Goal: Information Seeking & Learning: Learn about a topic

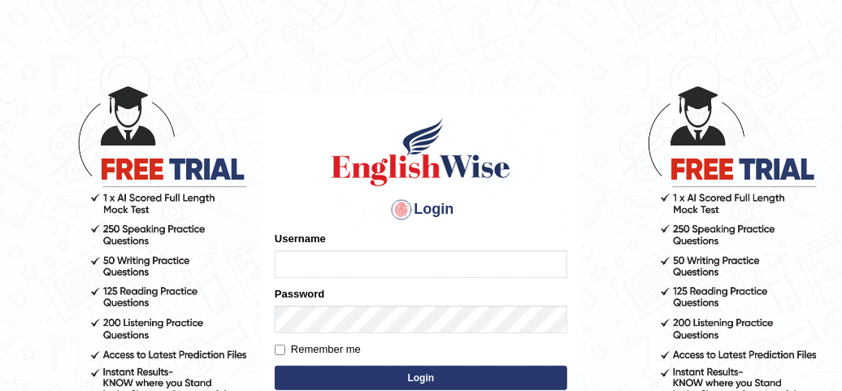
type input "simmukhokhar"
click at [492, 379] on button "Login" at bounding box center [421, 378] width 292 height 24
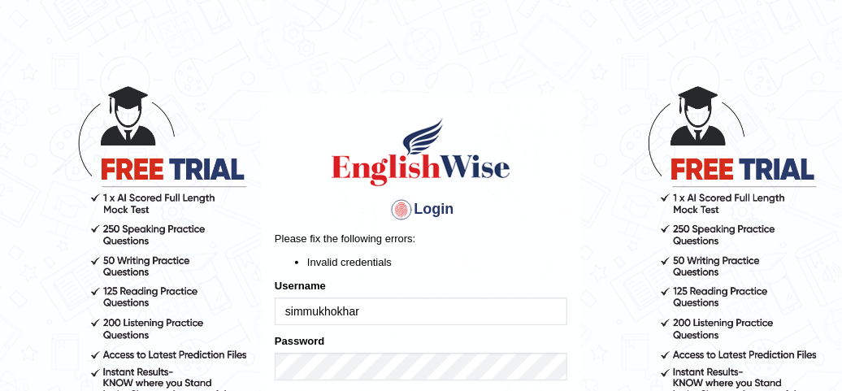
click at [524, 240] on p "Please fix the following errors:" at bounding box center [421, 238] width 292 height 15
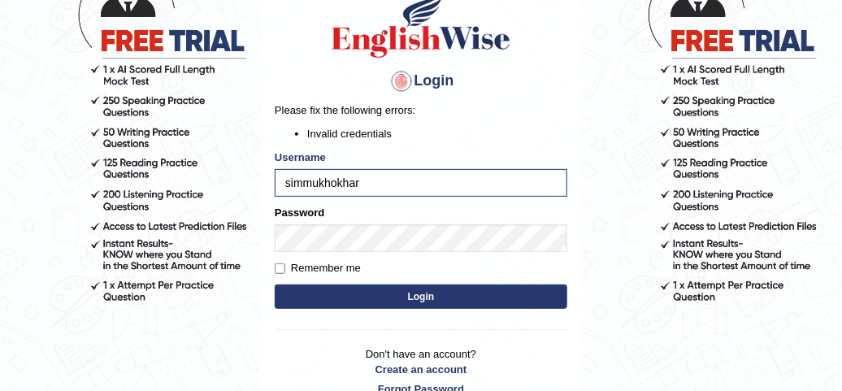
scroll to position [160, 0]
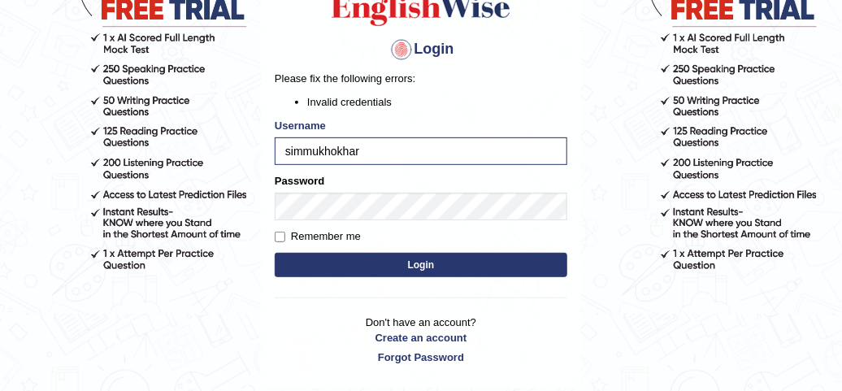
click at [491, 269] on button "Login" at bounding box center [421, 265] width 292 height 24
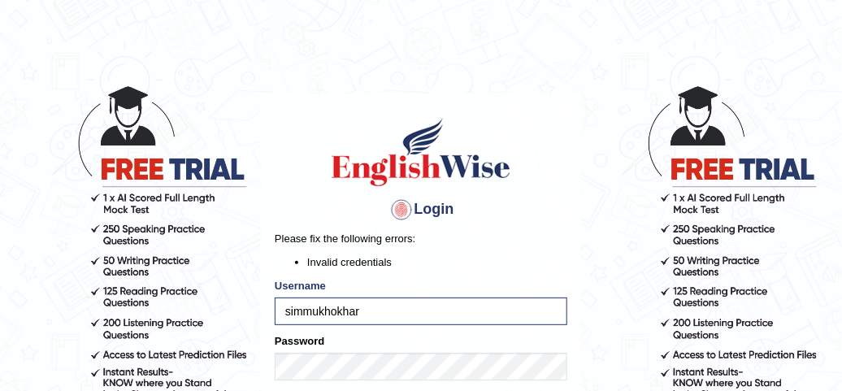
click at [556, 124] on h1 at bounding box center [421, 151] width 292 height 73
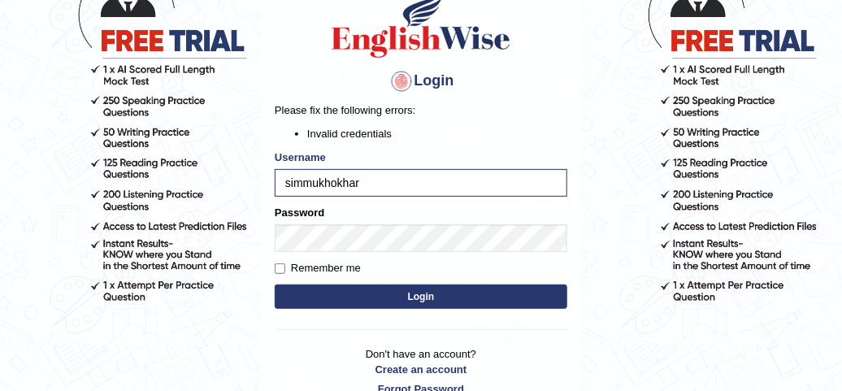
scroll to position [193, 0]
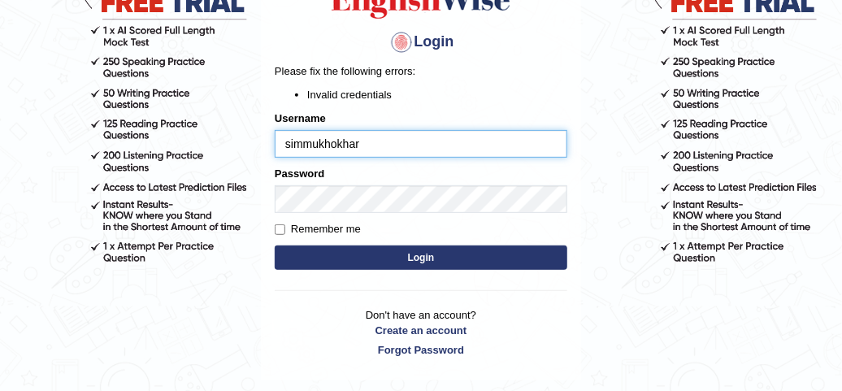
scroll to position [245, 0]
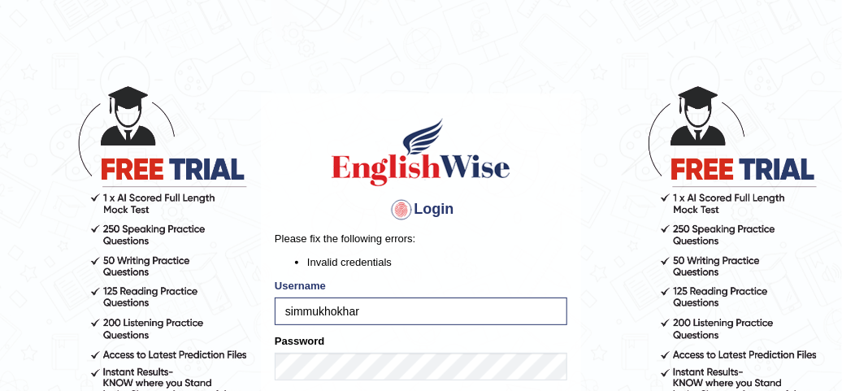
click at [633, 169] on body "Login Please fix the following errors: Invalid credentials Username simmukhokha…" at bounding box center [421, 237] width 842 height 391
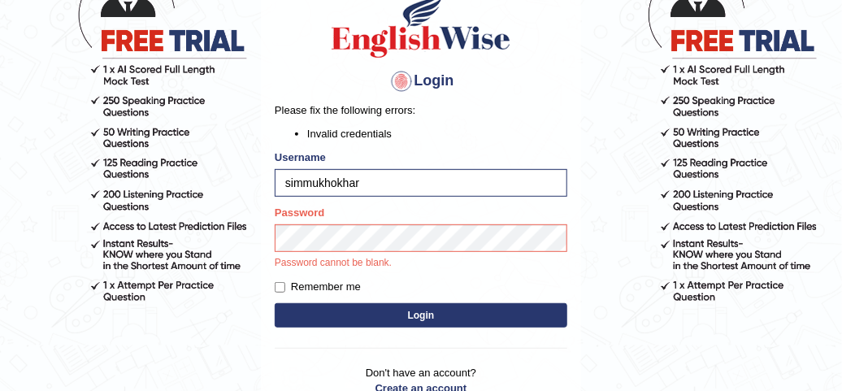
scroll to position [224, 0]
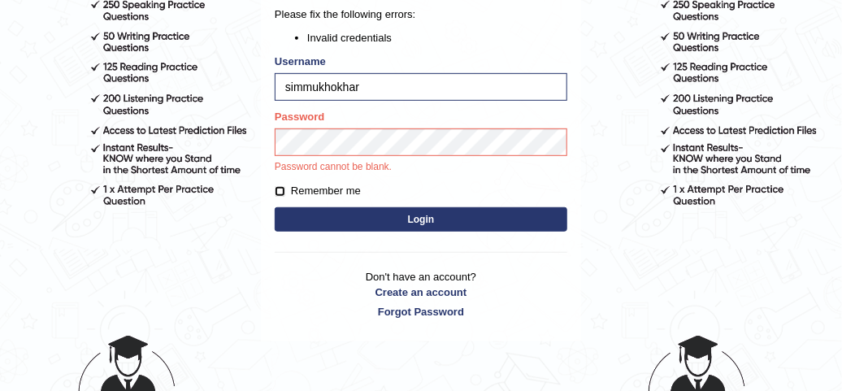
click at [283, 188] on form "Please fix the following errors: Invalid credentials Username simmukhokhar Pass…" at bounding box center [421, 120] width 292 height 229
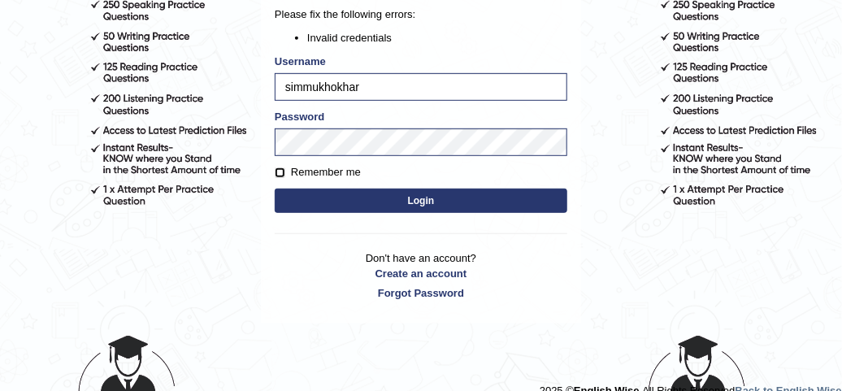
click at [279, 171] on input "Remember me" at bounding box center [280, 172] width 11 height 11
checkbox input "true"
click at [396, 200] on button "Login" at bounding box center [421, 200] width 292 height 24
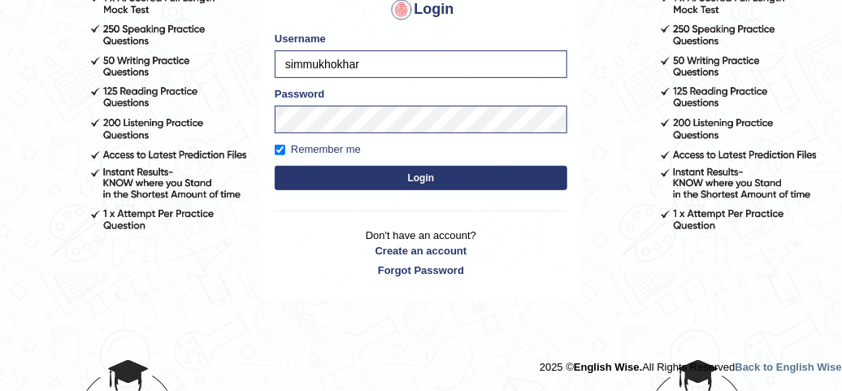
scroll to position [198, 0]
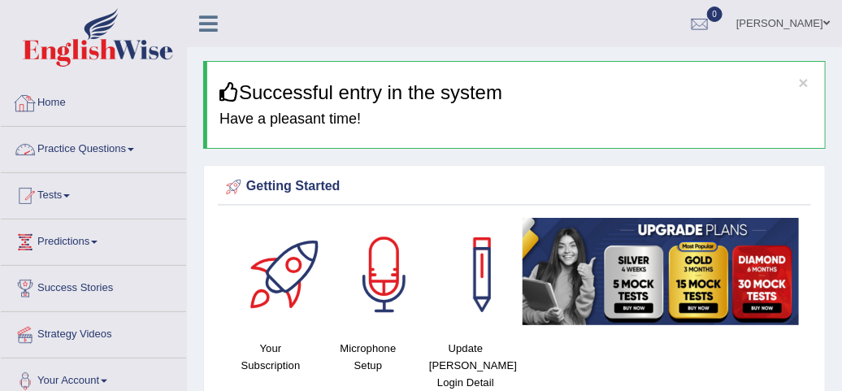
click at [142, 151] on link "Practice Questions" at bounding box center [93, 147] width 185 height 41
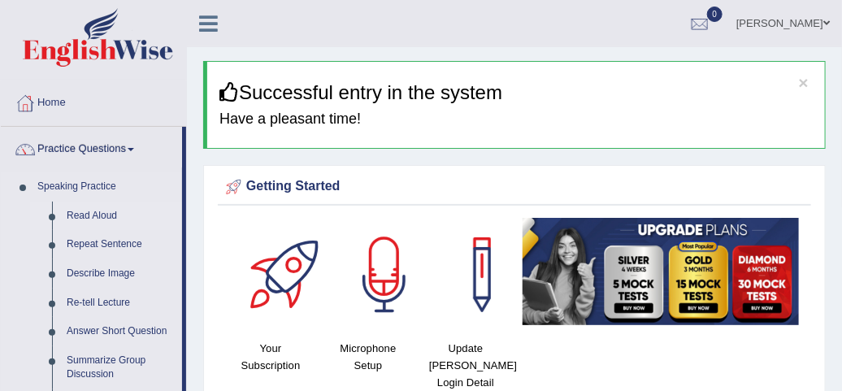
click at [96, 214] on link "Read Aloud" at bounding box center [120, 215] width 123 height 29
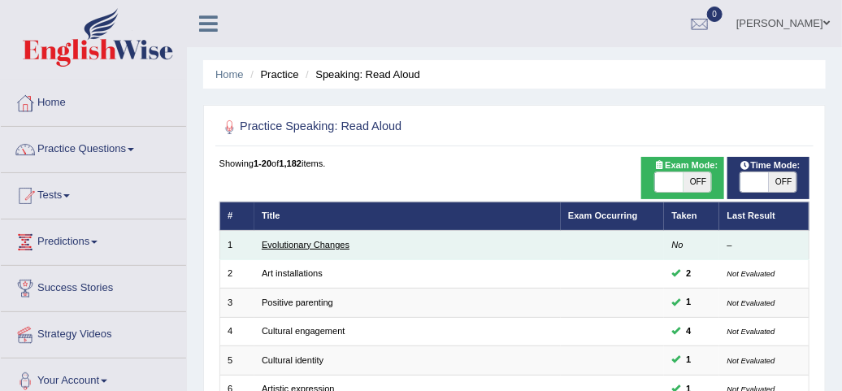
click at [336, 249] on link "Evolutionary Changes" at bounding box center [306, 245] width 88 height 10
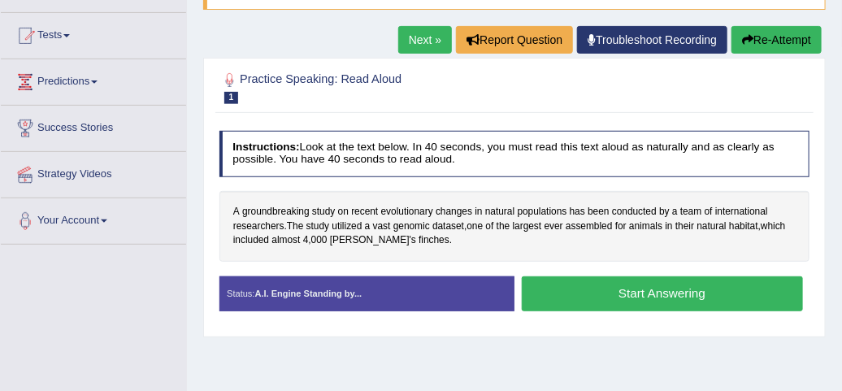
scroll to position [64, 0]
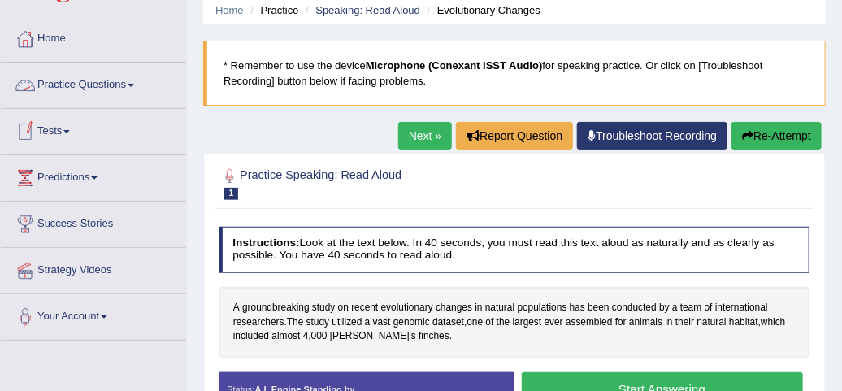
click at [130, 83] on link "Practice Questions" at bounding box center [93, 83] width 185 height 41
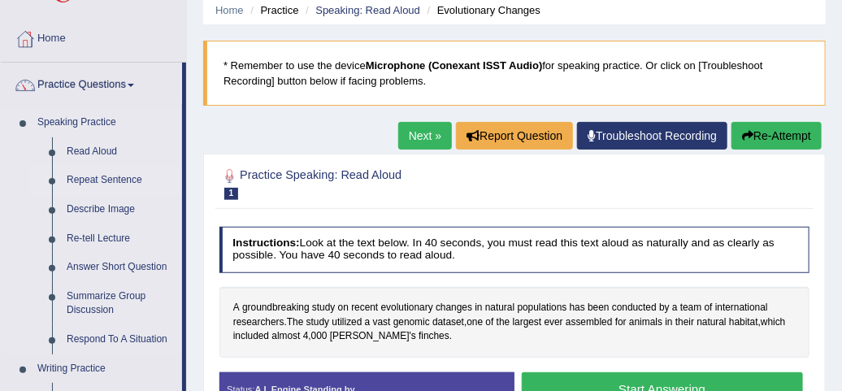
click at [110, 175] on link "Repeat Sentence" at bounding box center [120, 180] width 123 height 29
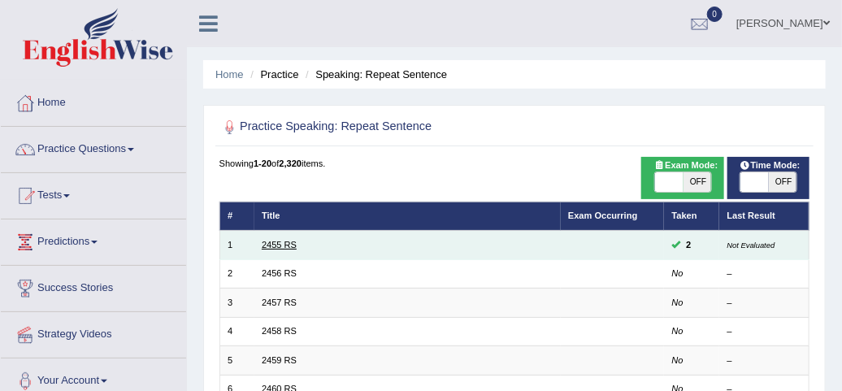
click at [274, 242] on link "2455 RS" at bounding box center [279, 245] width 35 height 10
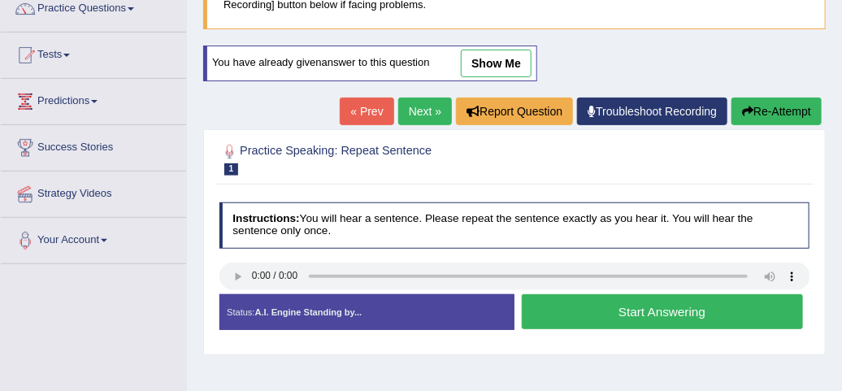
scroll to position [45, 0]
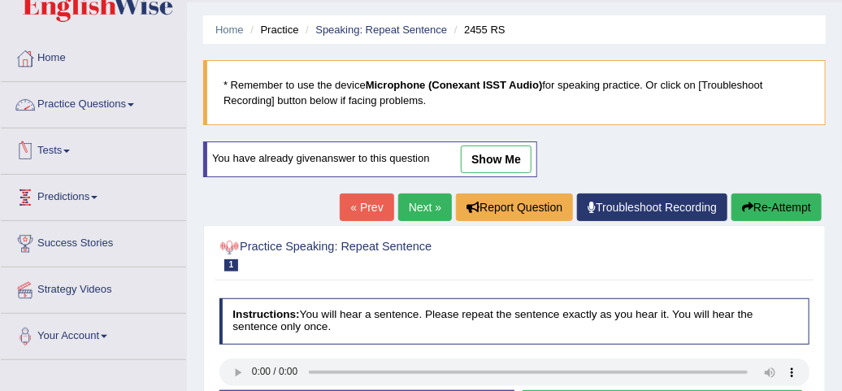
click at [137, 99] on link "Practice Questions" at bounding box center [93, 102] width 185 height 41
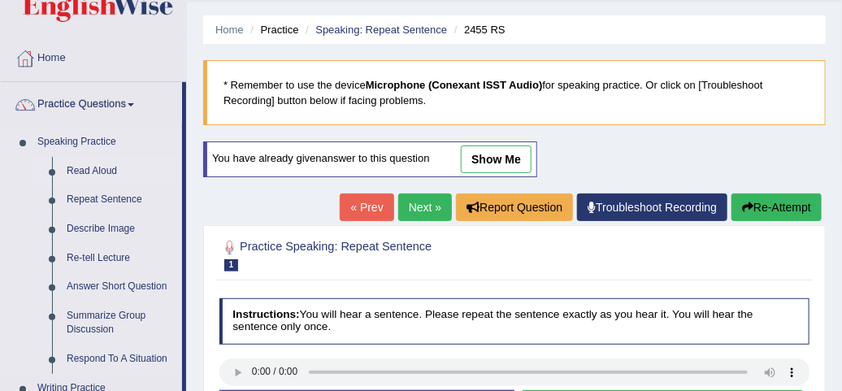
click at [105, 166] on link "Read Aloud" at bounding box center [120, 171] width 123 height 29
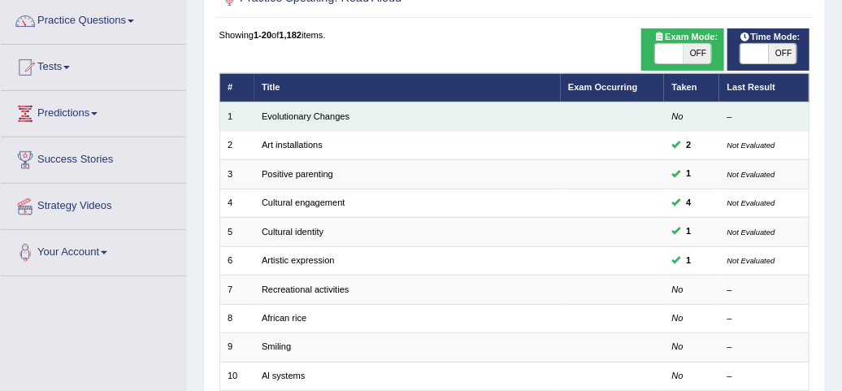
scroll to position [257, 0]
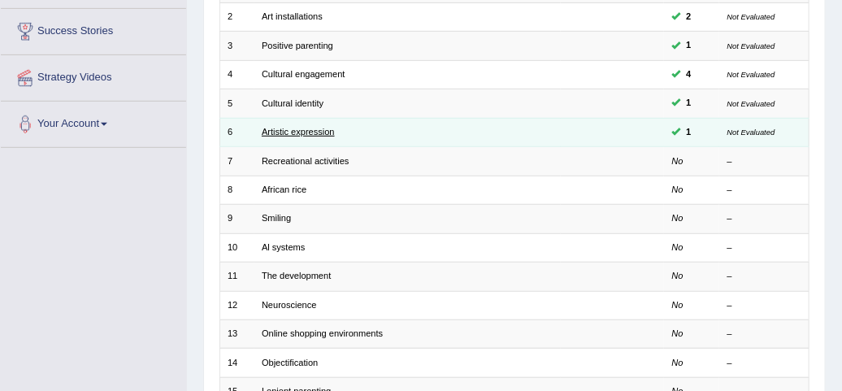
click at [314, 130] on link "Artistic expression" at bounding box center [298, 132] width 73 height 10
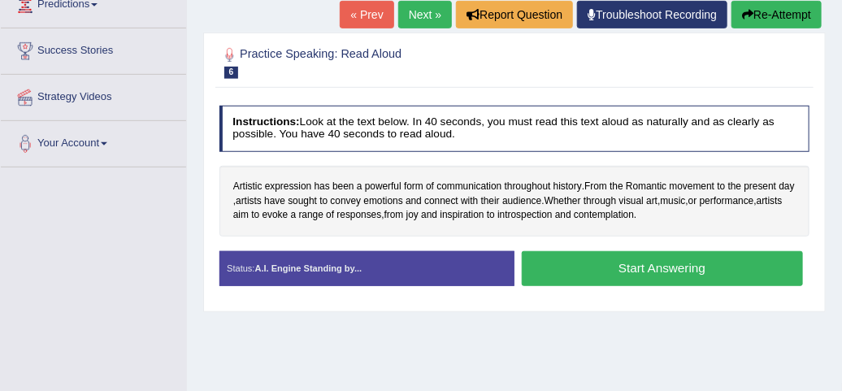
scroll to position [141, 0]
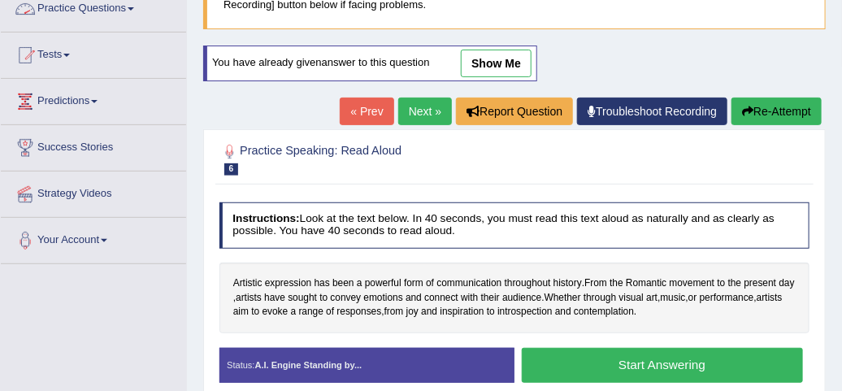
click at [134, 8] on span at bounding box center [131, 8] width 6 height 3
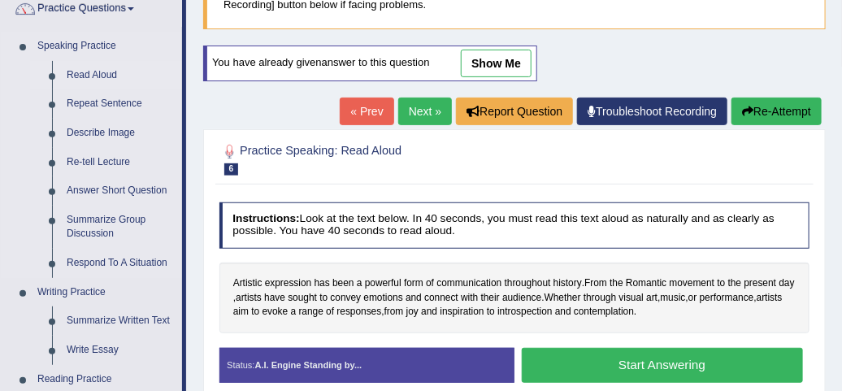
click at [111, 70] on link "Read Aloud" at bounding box center [120, 75] width 123 height 29
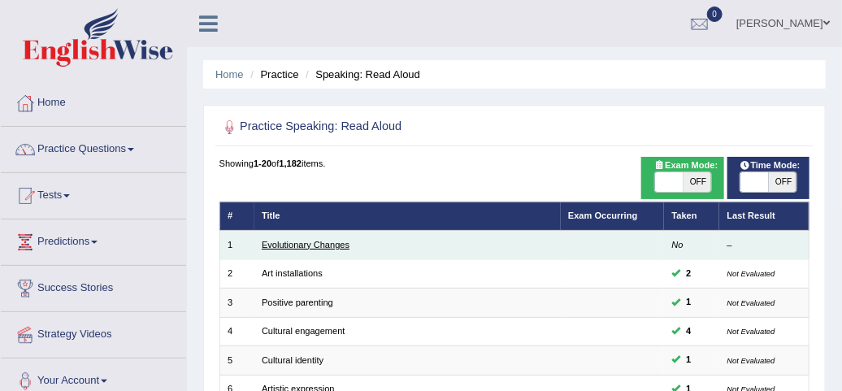
click at [328, 242] on link "Evolutionary Changes" at bounding box center [306, 245] width 88 height 10
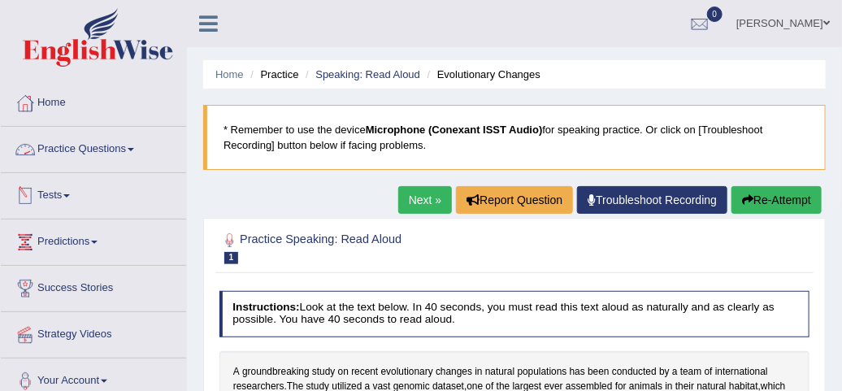
click at [134, 148] on span at bounding box center [131, 149] width 6 height 3
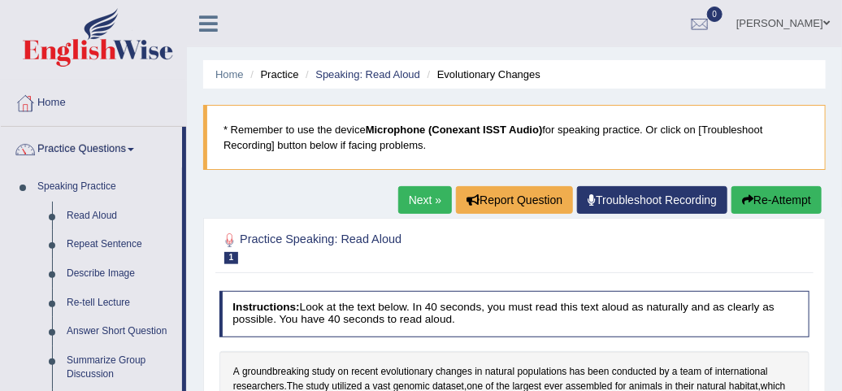
click at [414, 205] on link "Next »" at bounding box center [425, 200] width 54 height 28
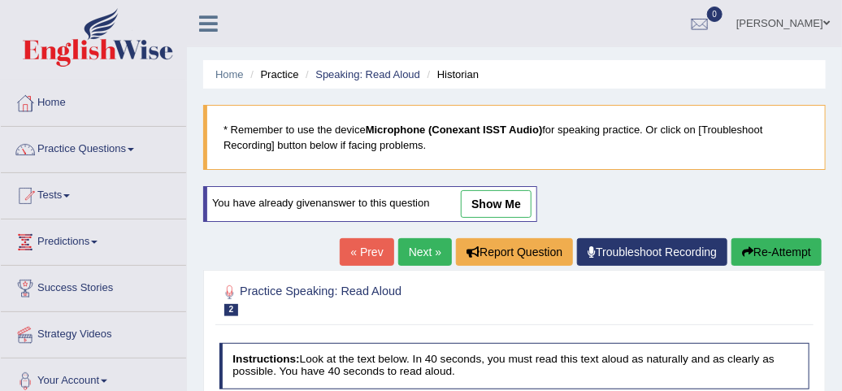
click at [473, 205] on link "show me" at bounding box center [496, 204] width 71 height 28
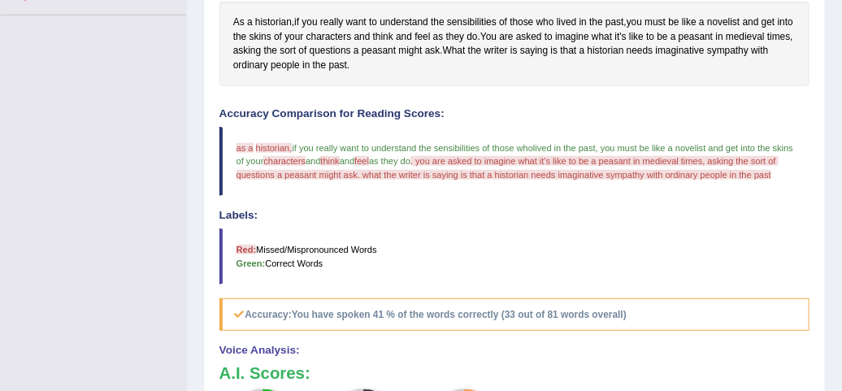
scroll to position [387, 0]
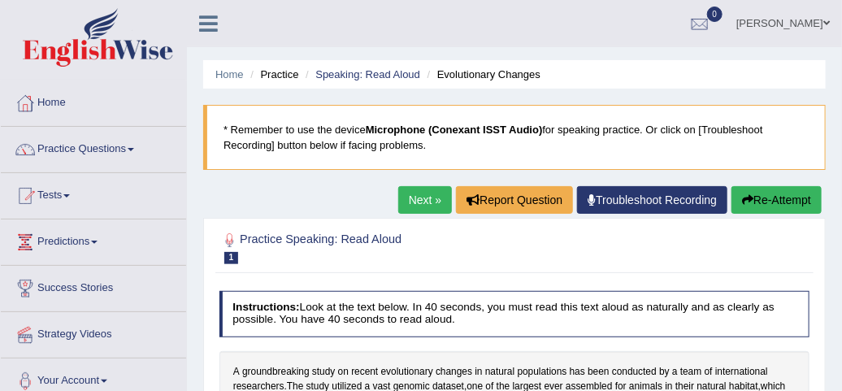
click at [421, 194] on link "Next »" at bounding box center [425, 200] width 54 height 28
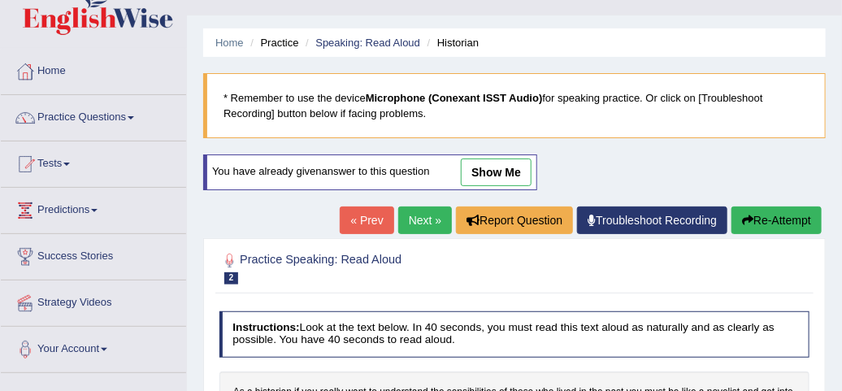
scroll to position [64, 0]
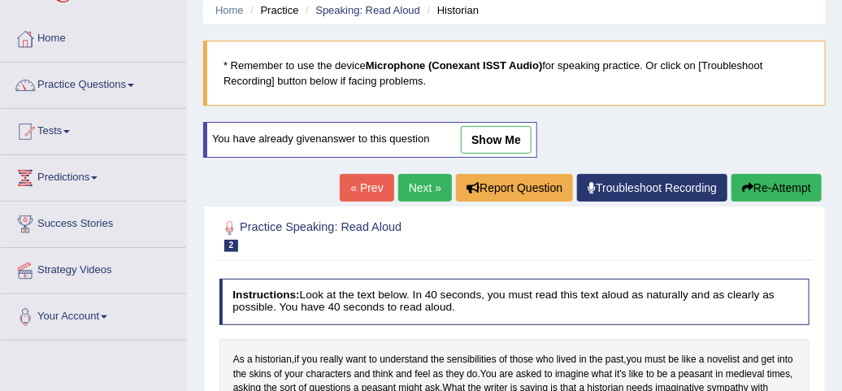
click at [512, 136] on link "show me" at bounding box center [496, 140] width 71 height 28
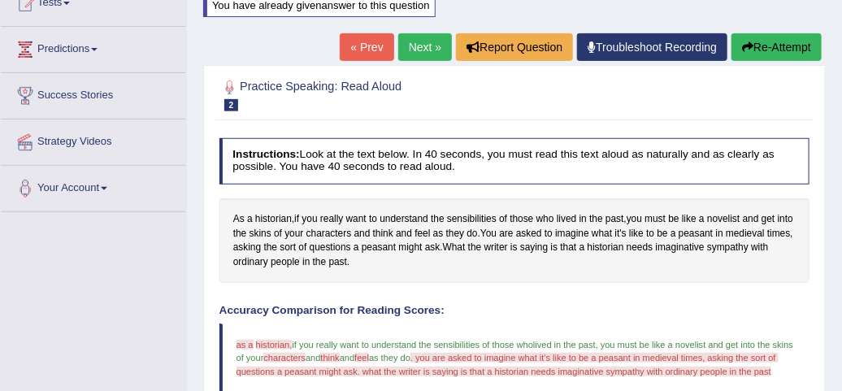
scroll to position [160, 0]
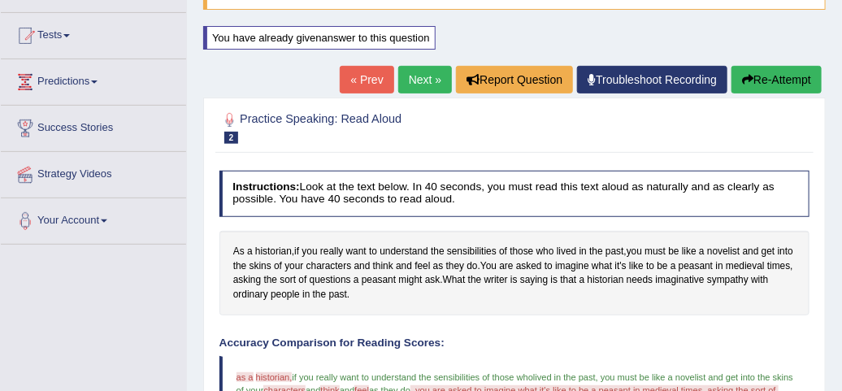
click at [439, 82] on link "Next »" at bounding box center [425, 80] width 54 height 28
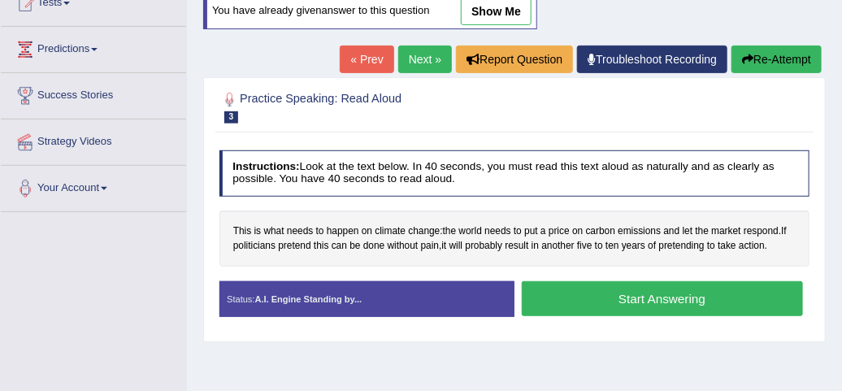
scroll to position [128, 0]
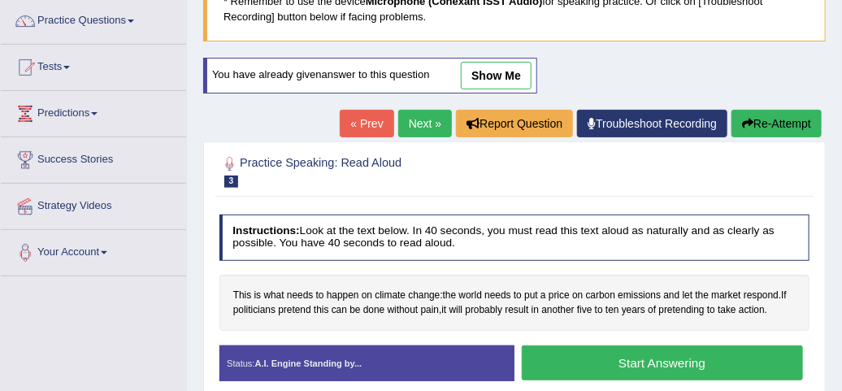
click at [500, 68] on link "show me" at bounding box center [496, 76] width 71 height 28
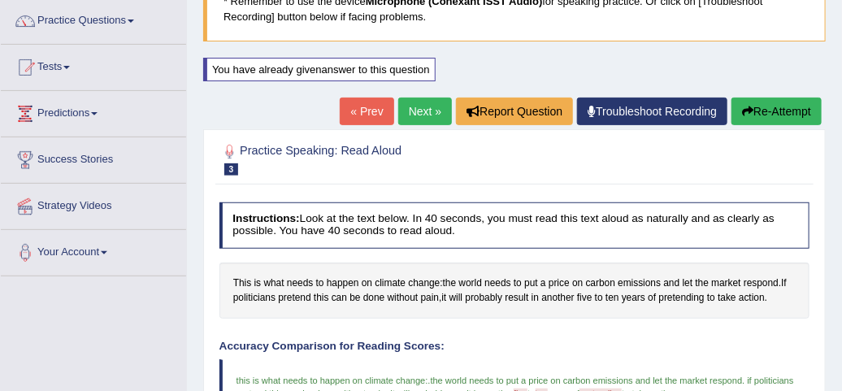
click at [419, 115] on link "Next »" at bounding box center [425, 111] width 54 height 28
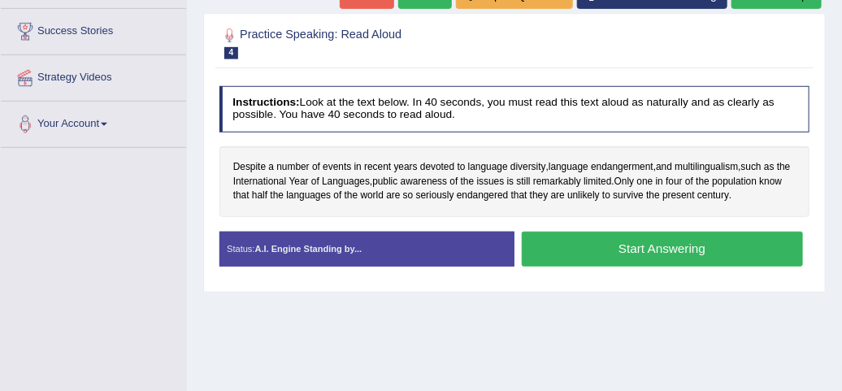
scroll to position [160, 0]
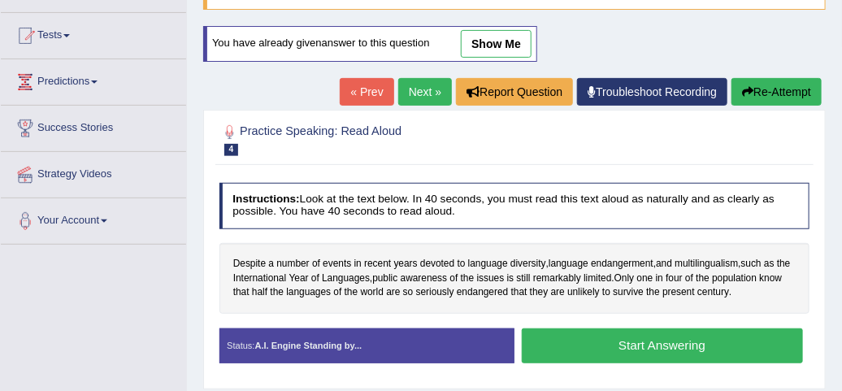
click at [484, 41] on link "show me" at bounding box center [496, 44] width 71 height 28
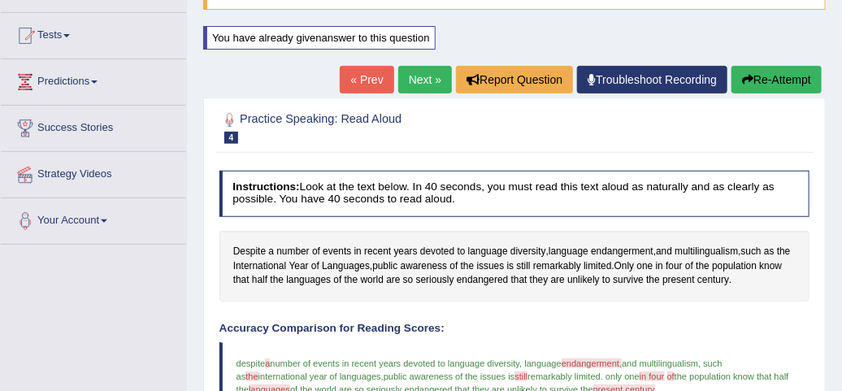
scroll to position [128, 0]
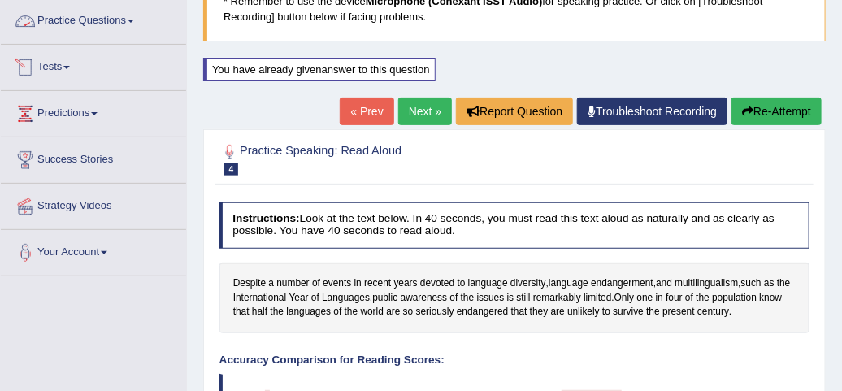
click at [133, 24] on link "Practice Questions" at bounding box center [93, 18] width 185 height 41
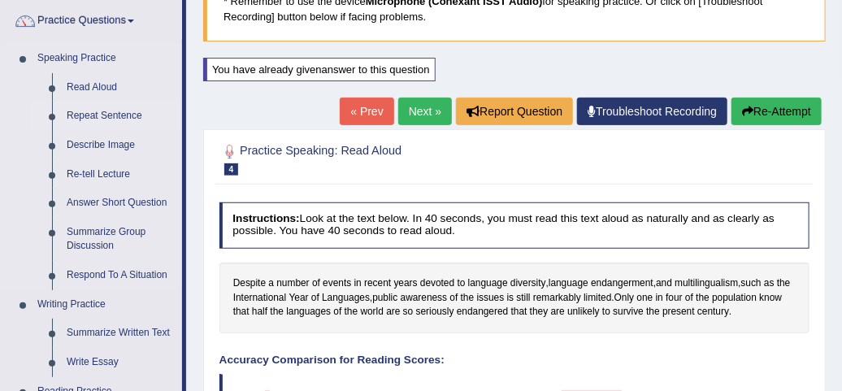
click at [111, 110] on link "Repeat Sentence" at bounding box center [120, 116] width 123 height 29
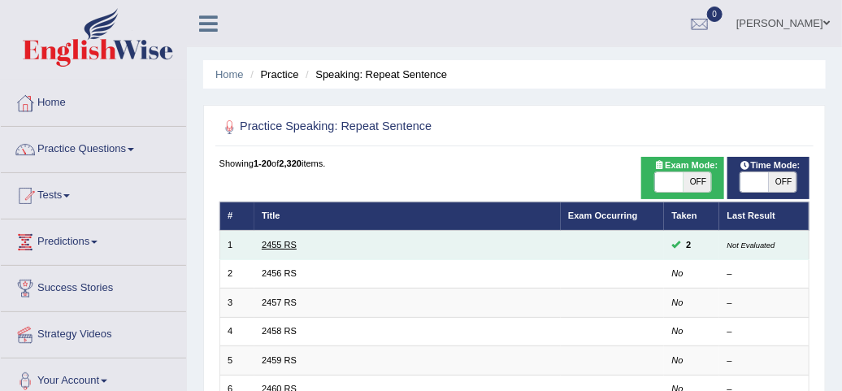
click at [286, 242] on link "2455 RS" at bounding box center [279, 245] width 35 height 10
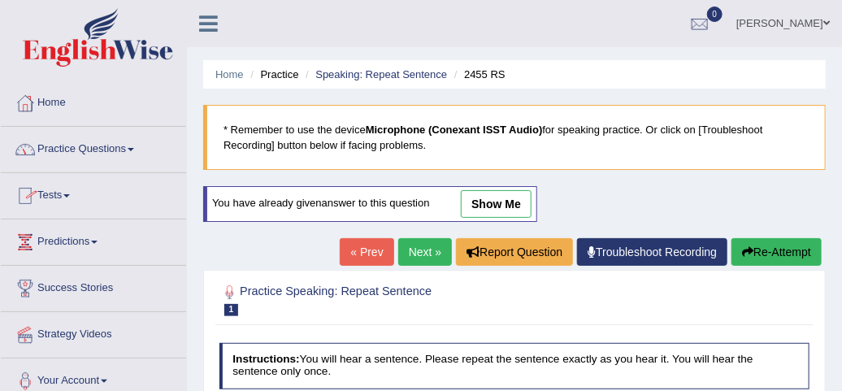
click at [517, 201] on link "show me" at bounding box center [496, 204] width 71 height 28
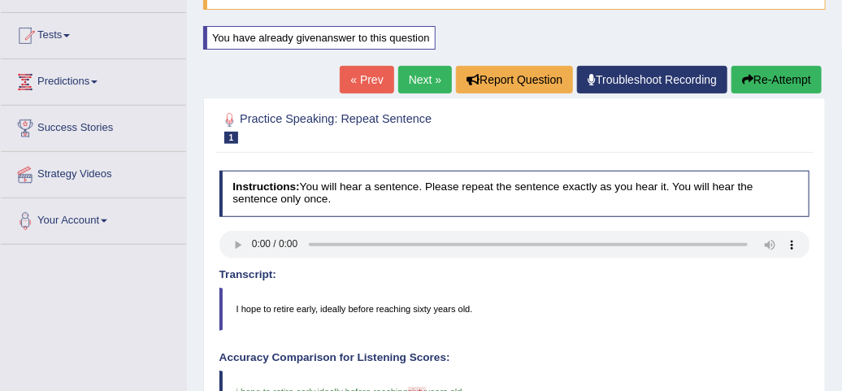
scroll to position [64, 0]
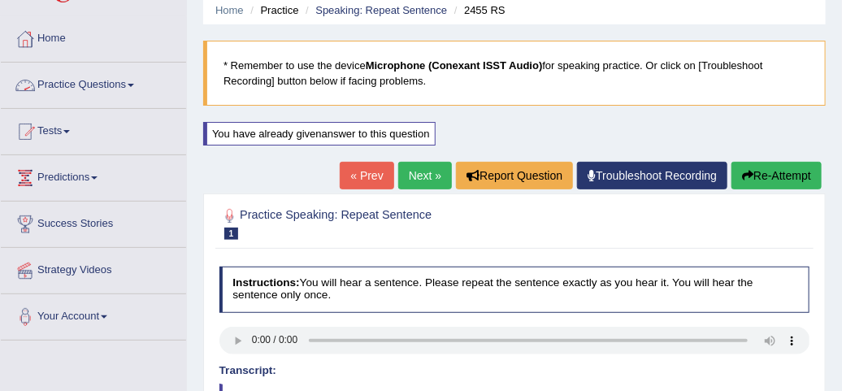
click at [128, 85] on link "Practice Questions" at bounding box center [93, 83] width 185 height 41
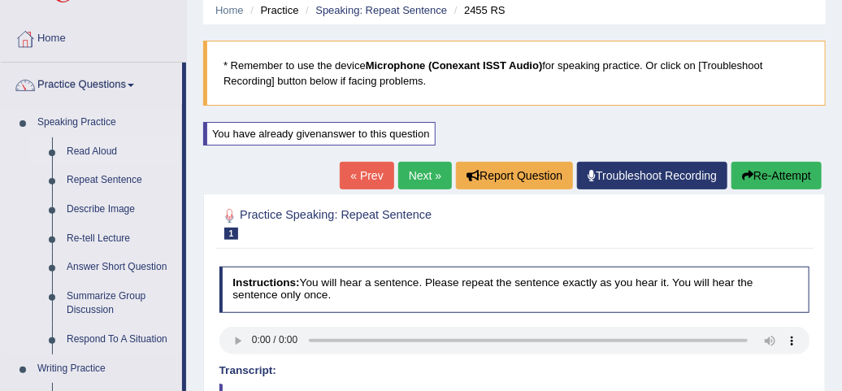
click at [97, 149] on link "Read Aloud" at bounding box center [120, 151] width 123 height 29
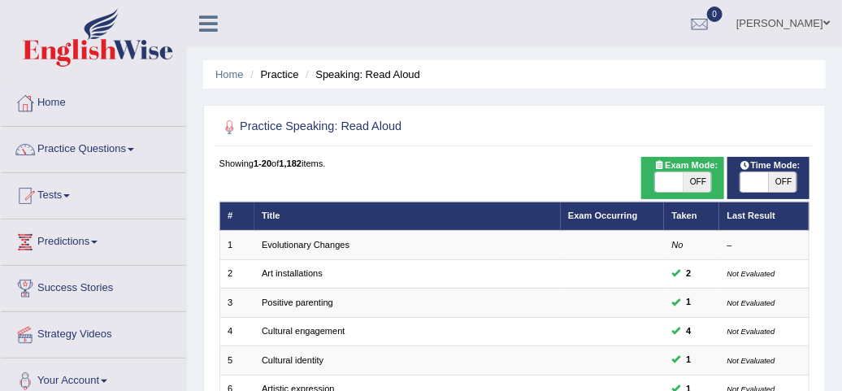
click at [691, 178] on span "OFF" at bounding box center [697, 181] width 28 height 19
checkbox input "true"
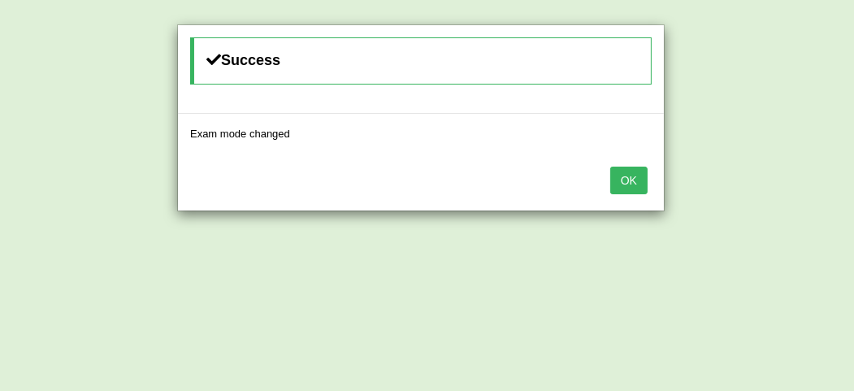
click at [628, 180] on button "OK" at bounding box center [628, 181] width 37 height 28
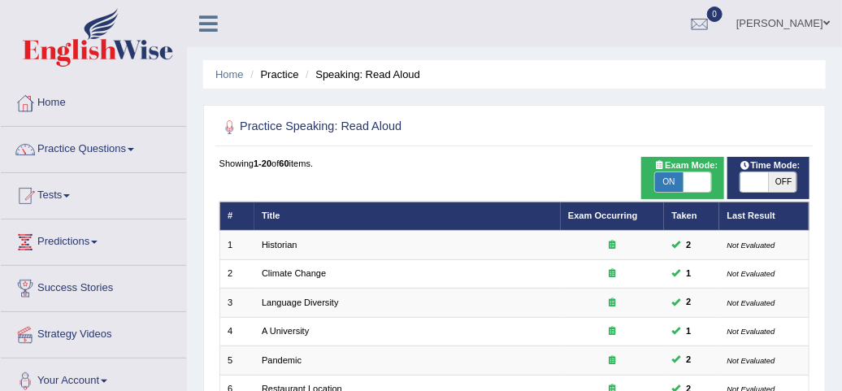
click at [781, 180] on span "OFF" at bounding box center [783, 181] width 28 height 19
checkbox input "true"
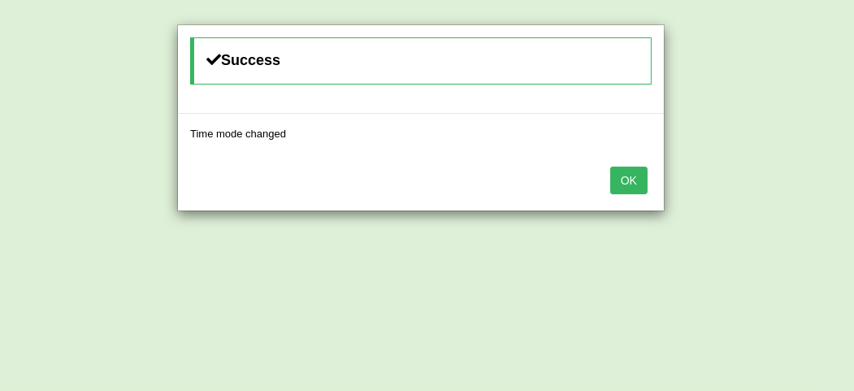
click at [626, 182] on button "OK" at bounding box center [628, 181] width 37 height 28
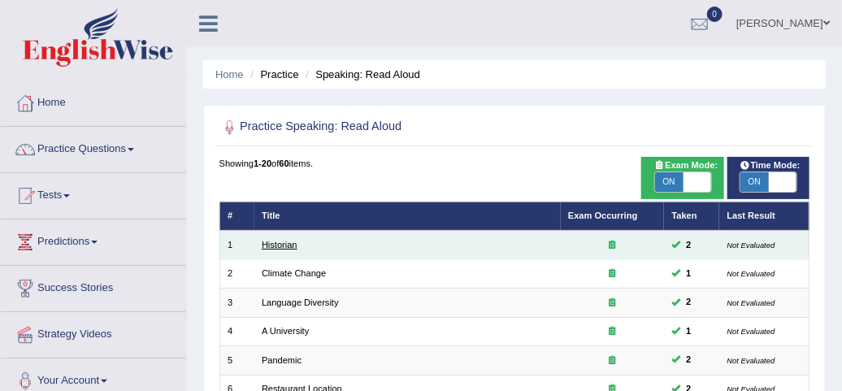
click at [279, 241] on link "Historian" at bounding box center [280, 245] width 36 height 10
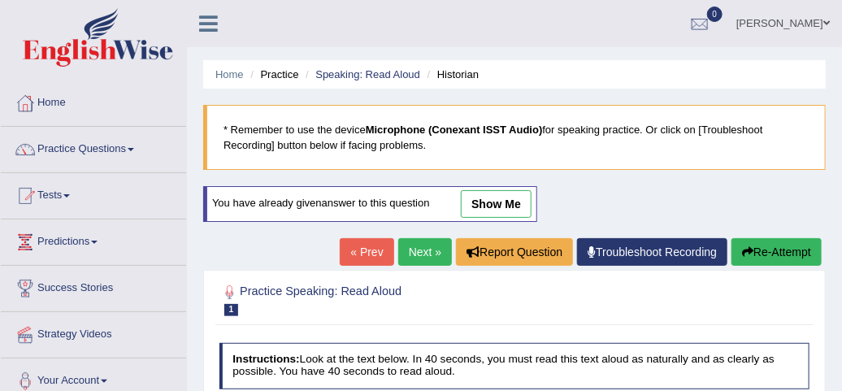
click at [492, 202] on link "show me" at bounding box center [496, 204] width 71 height 28
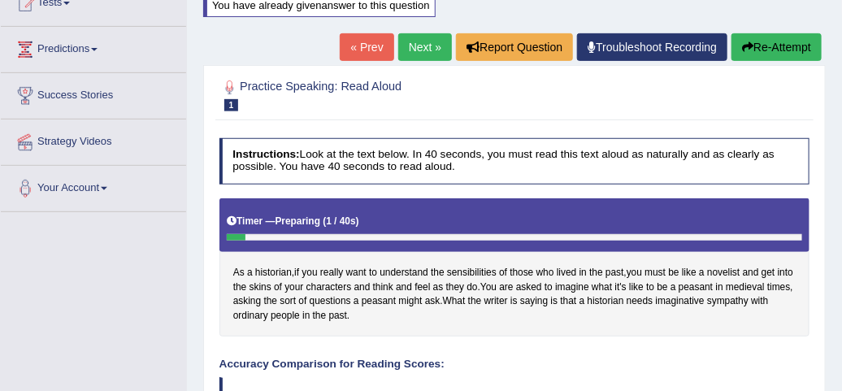
scroll to position [160, 0]
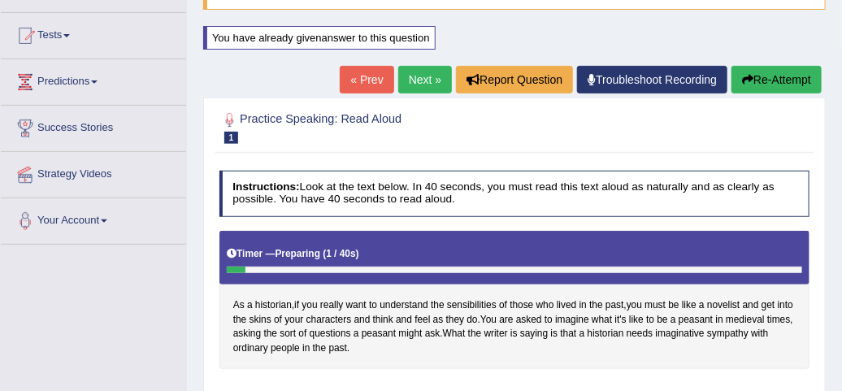
click at [435, 78] on link "Next »" at bounding box center [425, 80] width 54 height 28
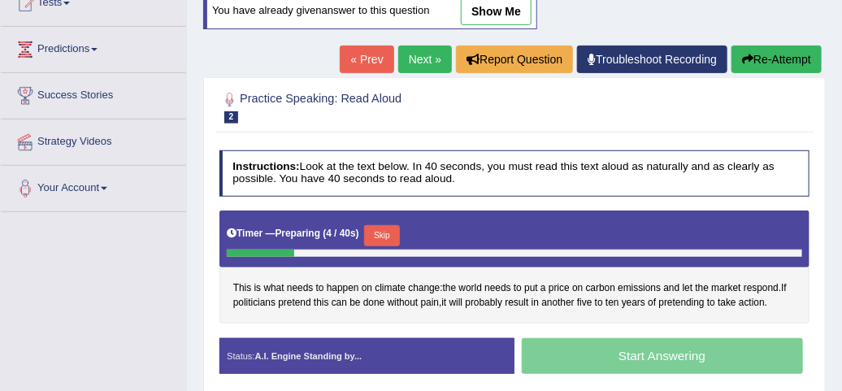
scroll to position [128, 0]
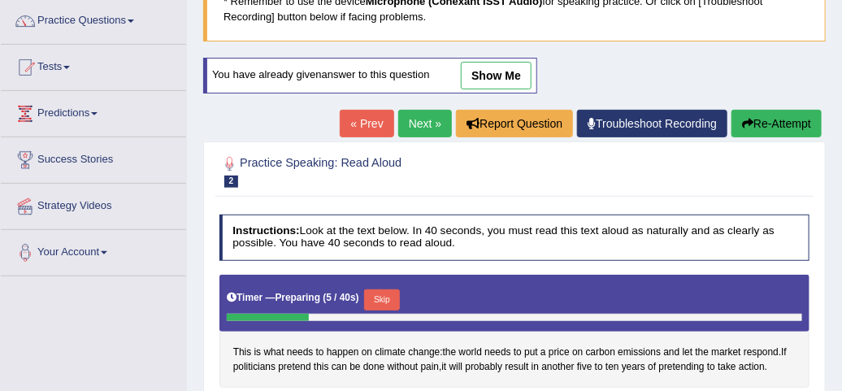
click at [478, 71] on link "show me" at bounding box center [496, 76] width 71 height 28
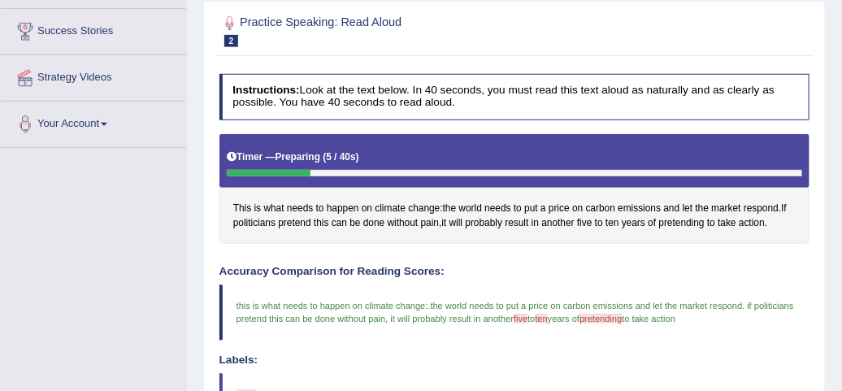
scroll to position [224, 0]
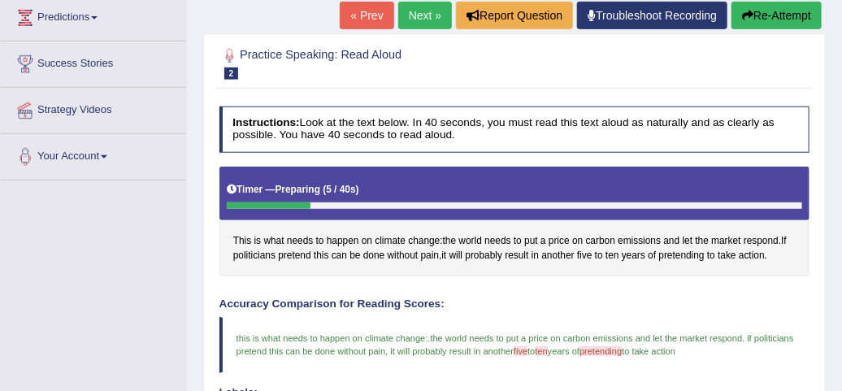
click at [408, 6] on link "Next »" at bounding box center [425, 16] width 54 height 28
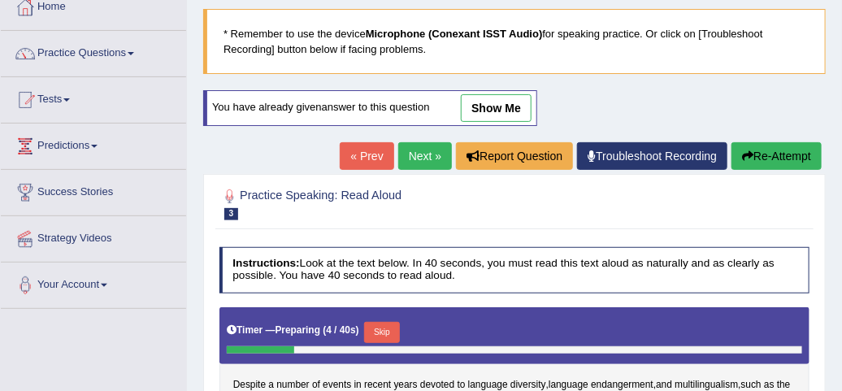
scroll to position [32, 0]
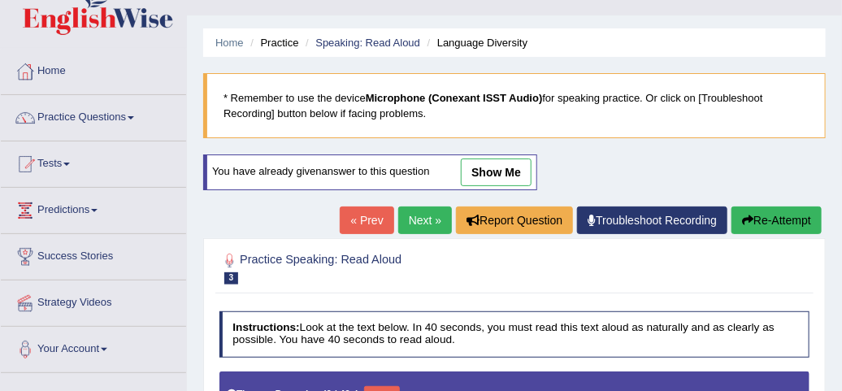
click at [500, 176] on link "show me" at bounding box center [496, 172] width 71 height 28
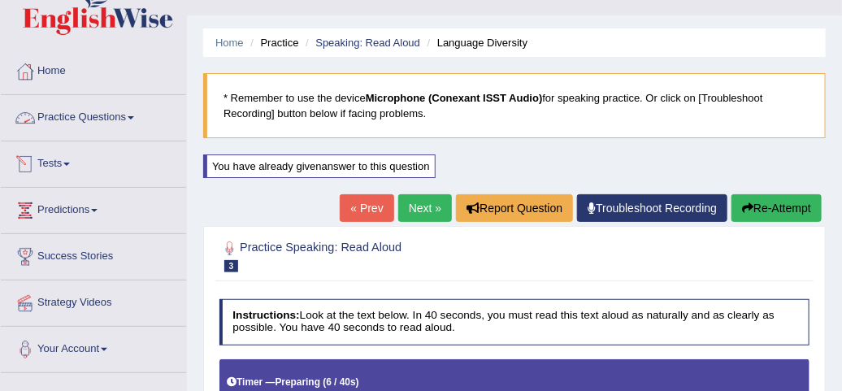
click at [128, 120] on link "Practice Questions" at bounding box center [93, 115] width 185 height 41
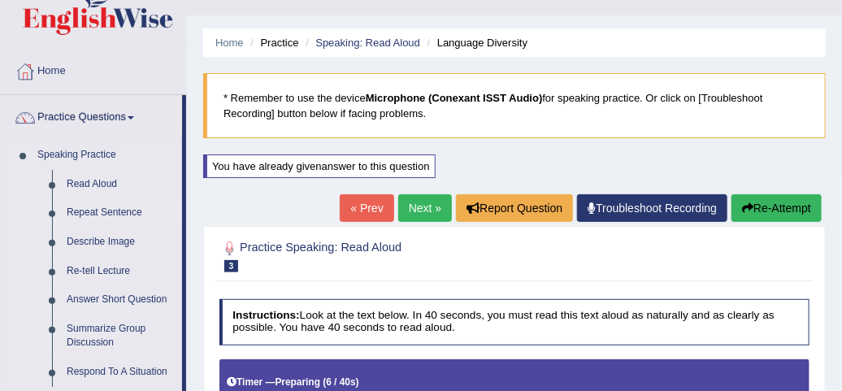
click at [94, 208] on link "Repeat Sentence" at bounding box center [120, 212] width 123 height 29
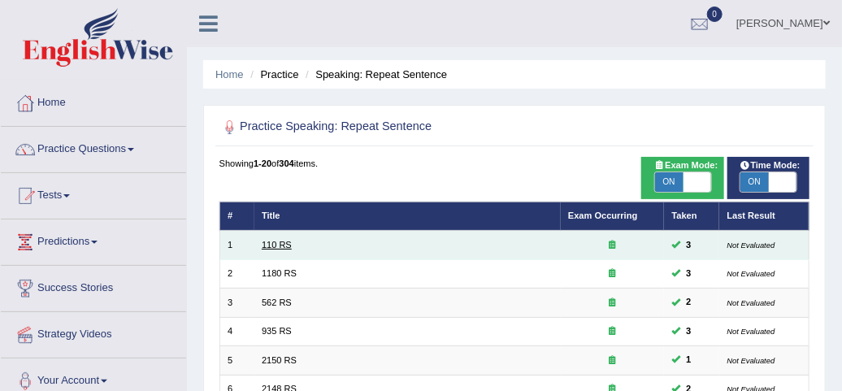
click at [277, 242] on link "110 RS" at bounding box center [277, 245] width 30 height 10
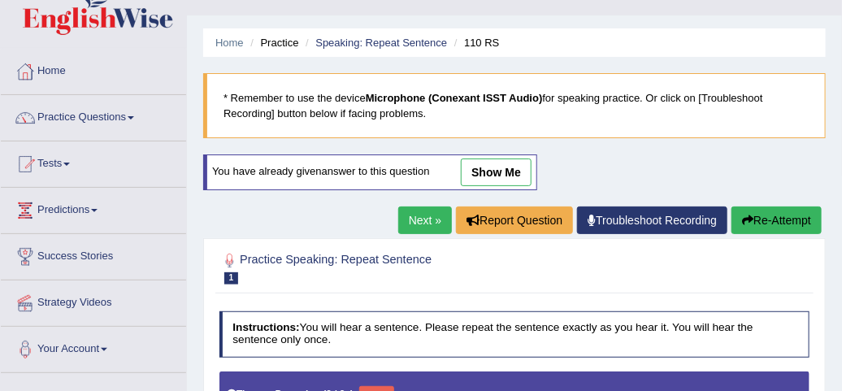
click at [487, 169] on link "show me" at bounding box center [496, 172] width 71 height 28
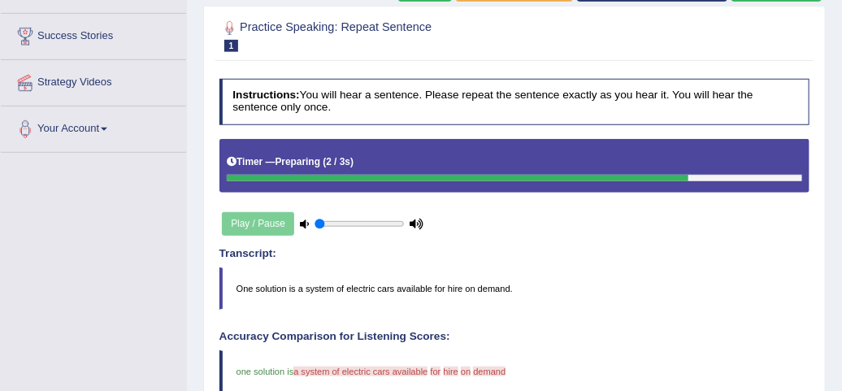
scroll to position [220, 0]
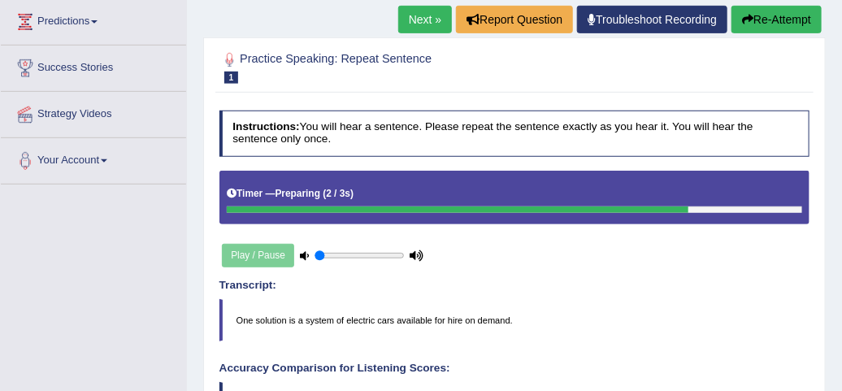
click at [429, 26] on link "Next »" at bounding box center [425, 20] width 54 height 28
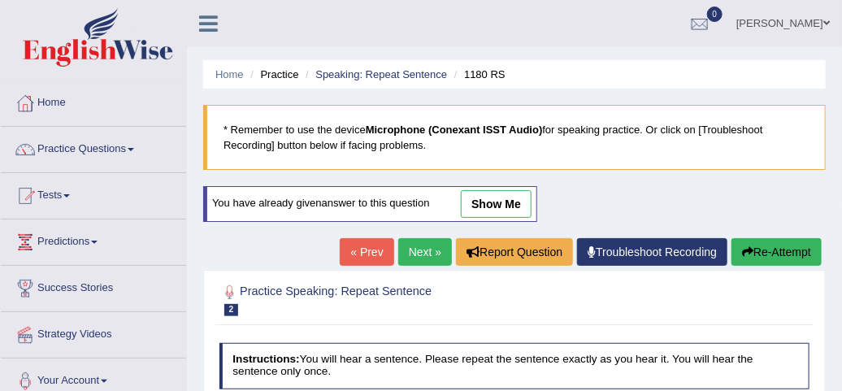
click at [502, 202] on link "show me" at bounding box center [496, 204] width 71 height 28
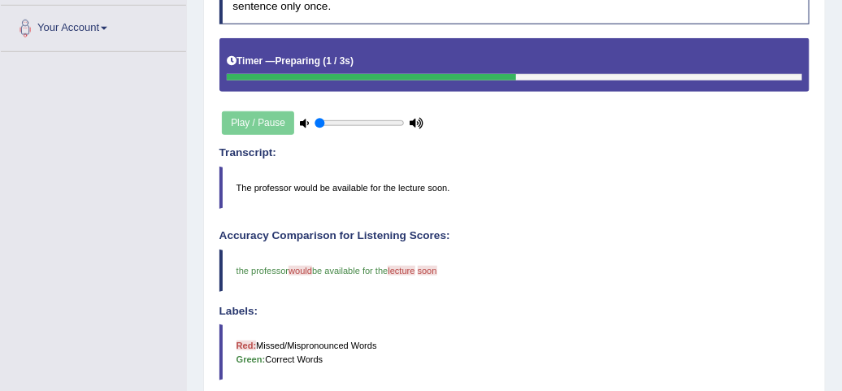
scroll to position [160, 0]
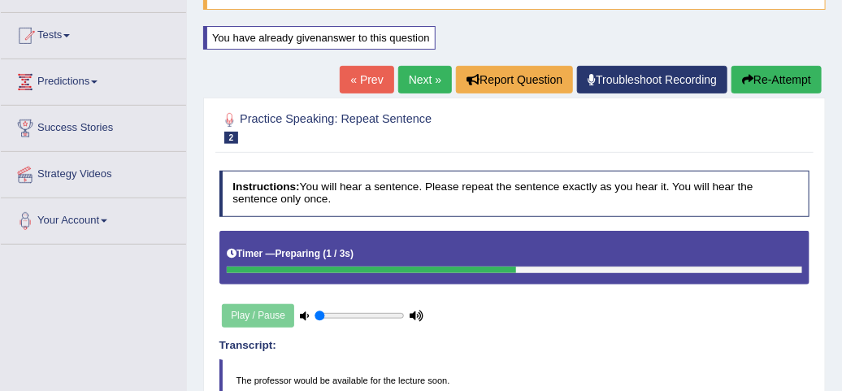
click at [428, 80] on link "Next »" at bounding box center [425, 80] width 54 height 28
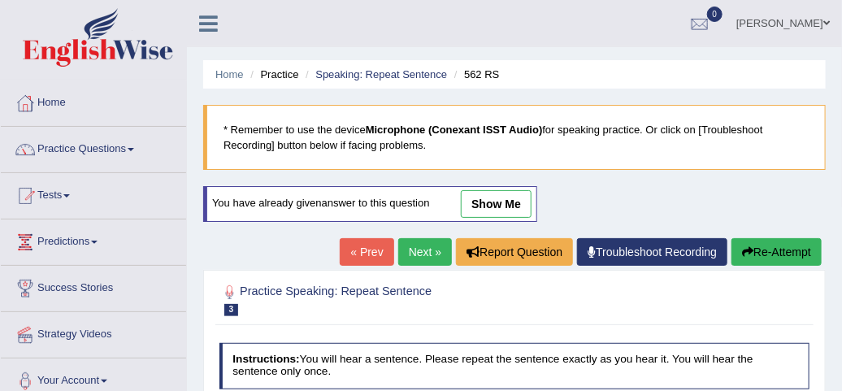
click at [493, 201] on link "show me" at bounding box center [496, 204] width 71 height 28
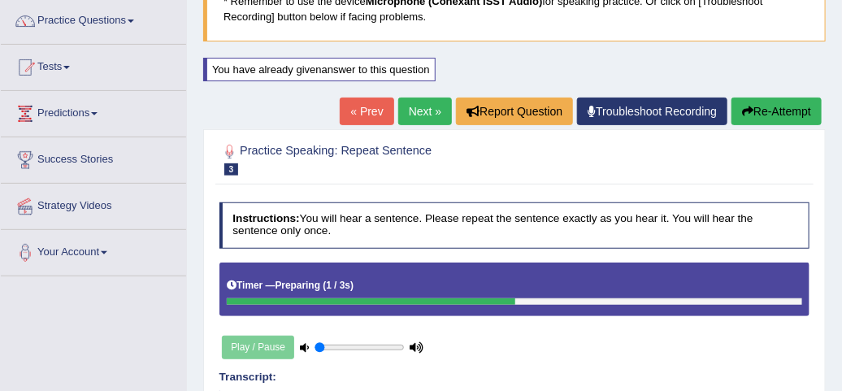
scroll to position [96, 0]
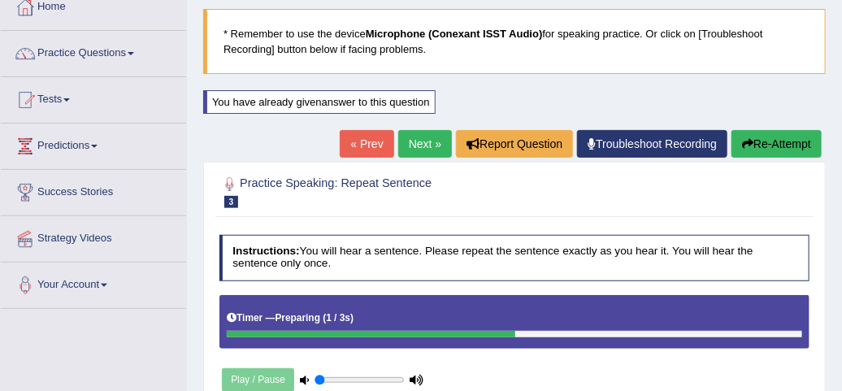
click at [442, 146] on link "Next »" at bounding box center [425, 144] width 54 height 28
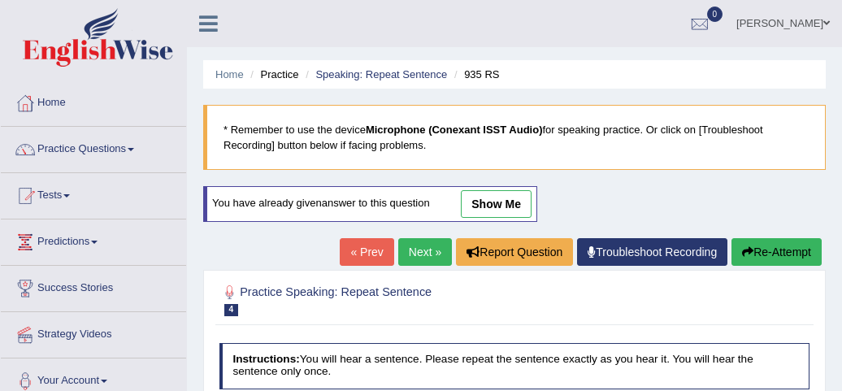
click at [489, 203] on link "show me" at bounding box center [496, 204] width 71 height 28
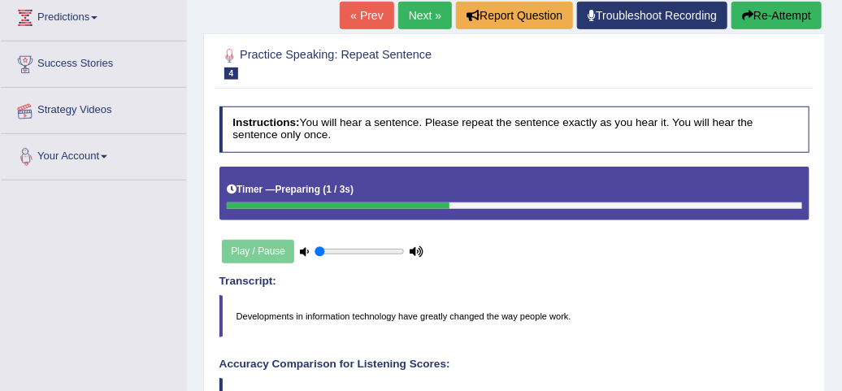
scroll to position [193, 0]
